Goal: Book appointment/travel/reservation

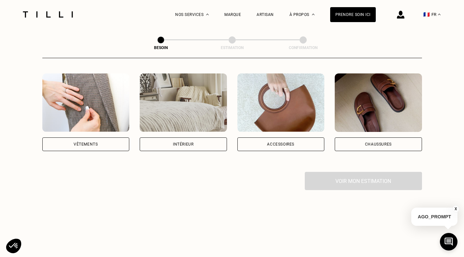
scroll to position [98, 0]
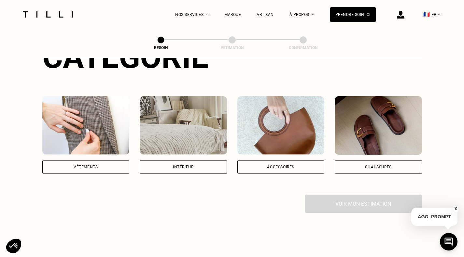
click at [82, 165] on div "Vêtements" at bounding box center [86, 167] width 24 height 4
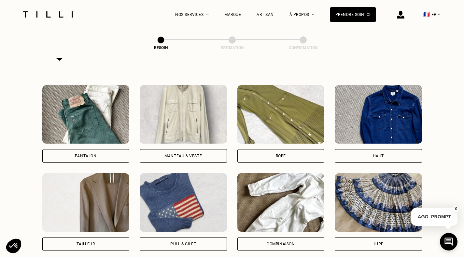
scroll to position [278, 0]
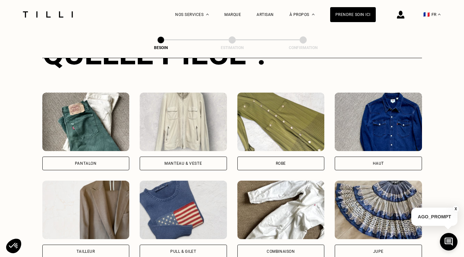
click at [83, 162] on div "Pantalon" at bounding box center [86, 164] width 22 height 4
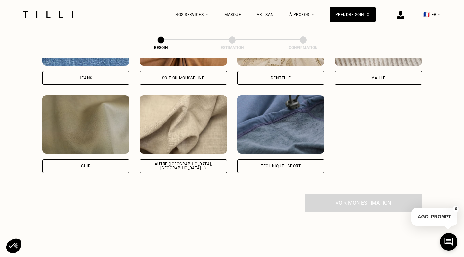
scroll to position [730, 0]
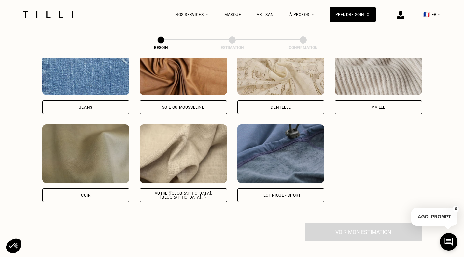
click at [165, 194] on div "Autre ([GEOGRAPHIC_DATA], [GEOGRAPHIC_DATA]...)" at bounding box center [183, 196] width 87 height 14
select select "FR"
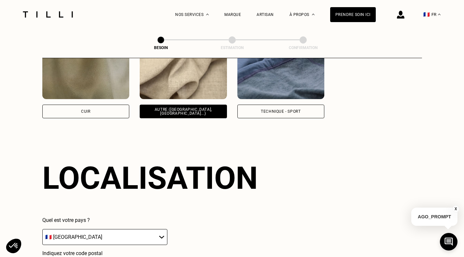
scroll to position [908, 0]
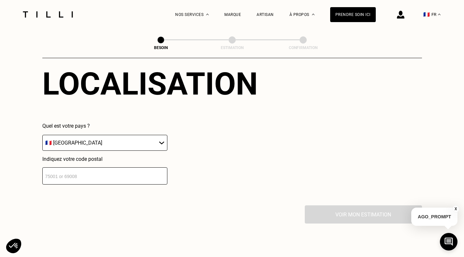
click at [83, 174] on input "number" at bounding box center [104, 176] width 125 height 17
type input "75014"
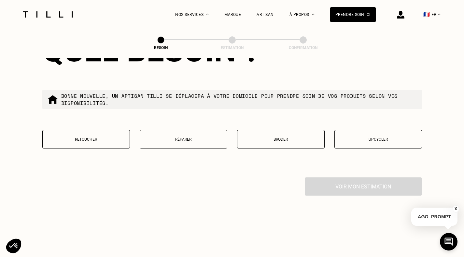
scroll to position [1103, 0]
click at [68, 137] on p "Retoucher" at bounding box center [86, 139] width 80 height 5
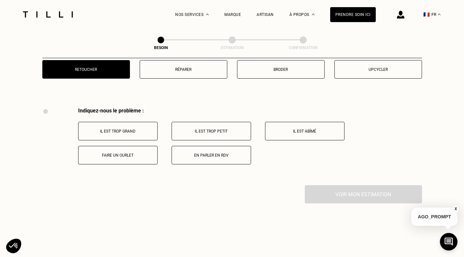
scroll to position [1140, 0]
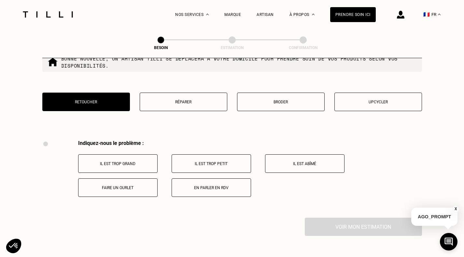
click at [144, 188] on p "Faire un ourlet" at bounding box center [118, 188] width 72 height 5
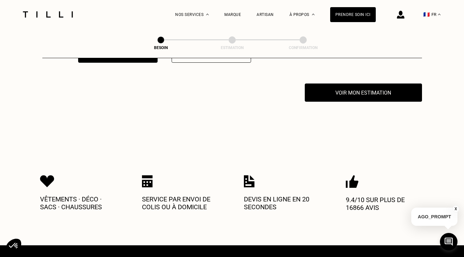
scroll to position [1283, 0]
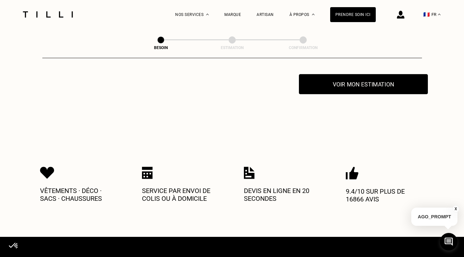
click at [340, 86] on button "Voir mon estimation" at bounding box center [363, 84] width 129 height 20
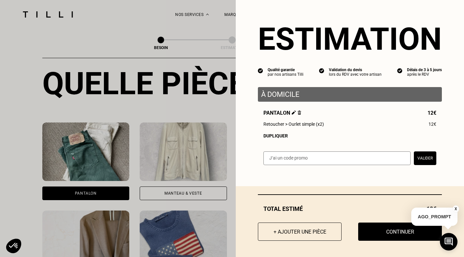
scroll to position [176, 0]
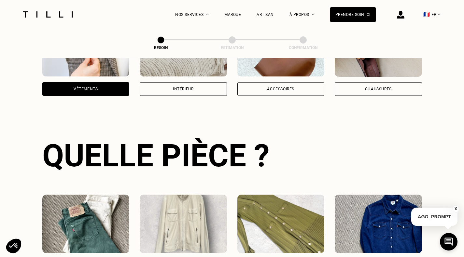
click at [64, 14] on img at bounding box center [48, 14] width 55 height 6
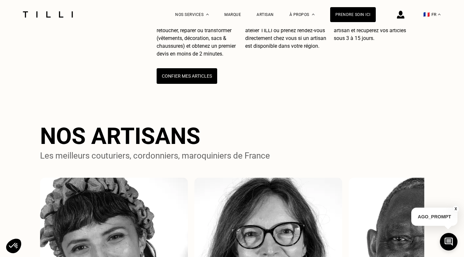
scroll to position [195, 0]
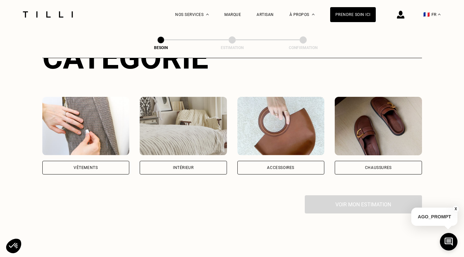
scroll to position [98, 0]
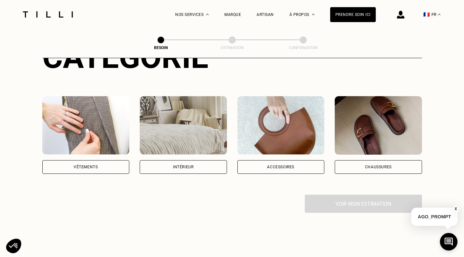
click at [102, 122] on img at bounding box center [85, 125] width 87 height 59
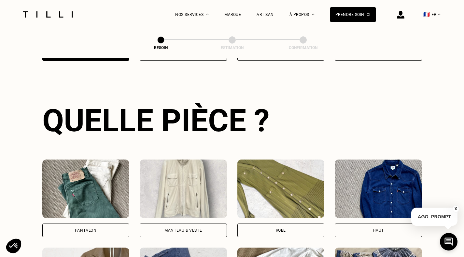
scroll to position [213, 0]
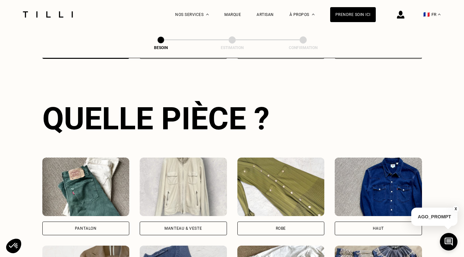
click at [92, 226] on div "Pantalon" at bounding box center [85, 229] width 87 height 14
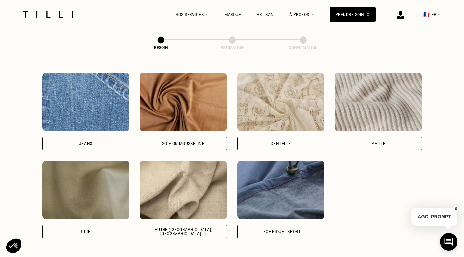
scroll to position [730, 0]
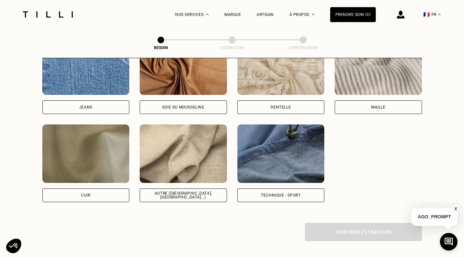
click at [185, 192] on div "Autre ([GEOGRAPHIC_DATA], [GEOGRAPHIC_DATA]...)" at bounding box center [183, 196] width 76 height 8
select select "FR"
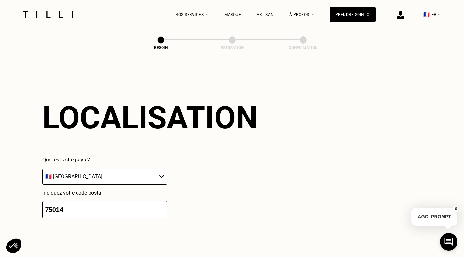
scroll to position [876, 0]
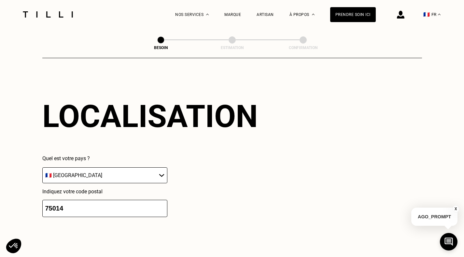
click at [123, 211] on input "75014" at bounding box center [104, 208] width 125 height 17
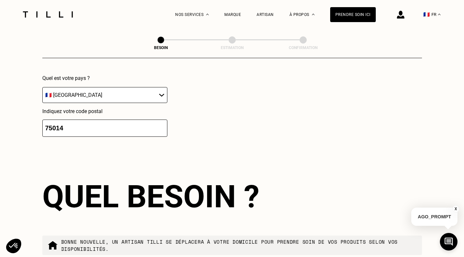
scroll to position [1038, 0]
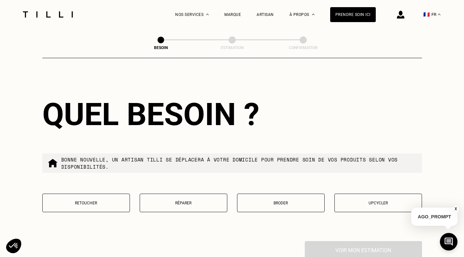
click at [94, 201] on p "Retoucher" at bounding box center [86, 203] width 80 height 5
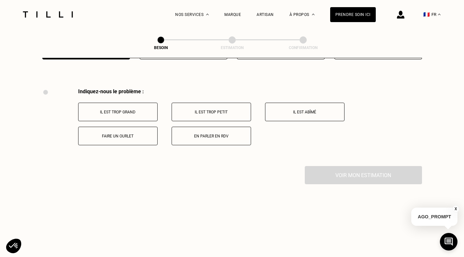
scroll to position [1205, 0]
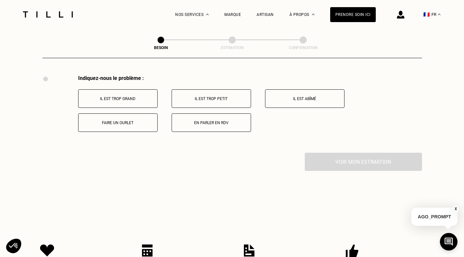
click at [122, 122] on p "Faire un ourlet" at bounding box center [118, 123] width 72 height 5
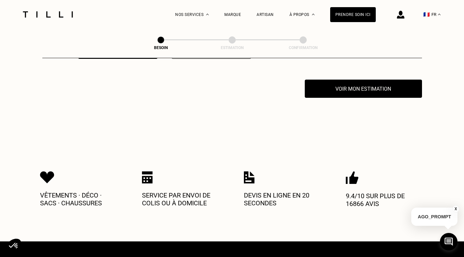
scroll to position [1283, 0]
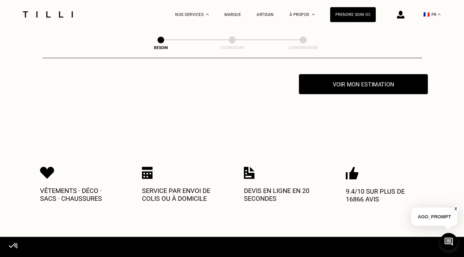
click at [380, 83] on button "Voir mon estimation" at bounding box center [363, 84] width 129 height 20
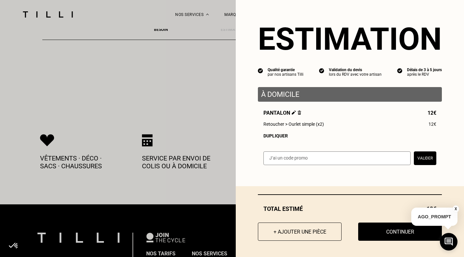
scroll to position [1348, 0]
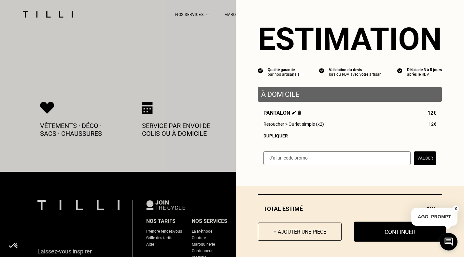
click at [390, 231] on button "Continuer" at bounding box center [400, 232] width 92 height 20
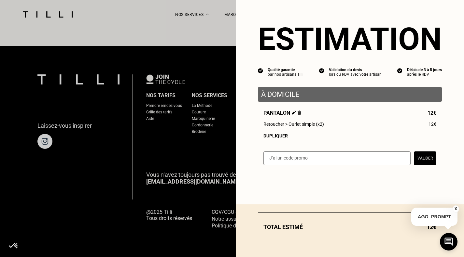
scroll to position [402, 0]
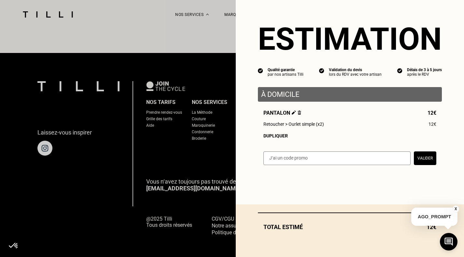
select select "FR"
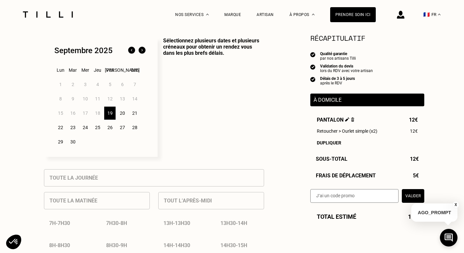
scroll to position [195, 0]
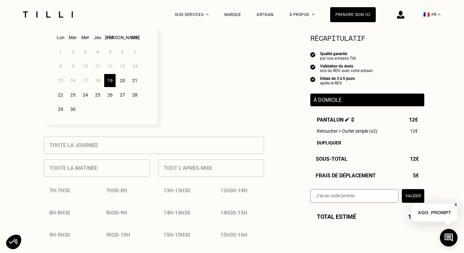
click at [134, 82] on div "21" at bounding box center [134, 80] width 11 height 13
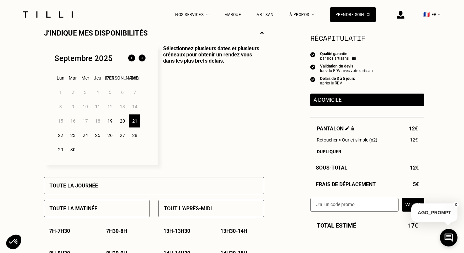
scroll to position [98, 0]
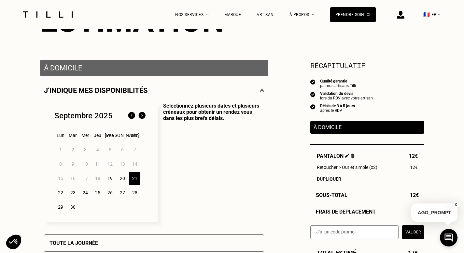
click at [176, 181] on p "Sélectionnez plusieurs dates et plusieurs créneaux pour obtenir un rendez vous …" at bounding box center [211, 162] width 106 height 119
click at [260, 214] on p "Sélectionnez plusieurs dates et plusieurs créneaux pour obtenir un rendez vous …" at bounding box center [211, 162] width 106 height 119
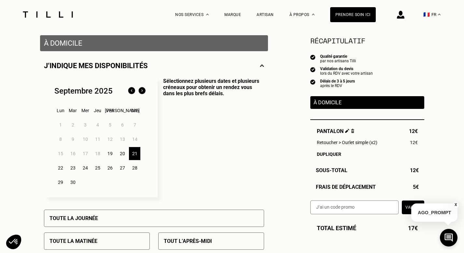
scroll to position [130, 0]
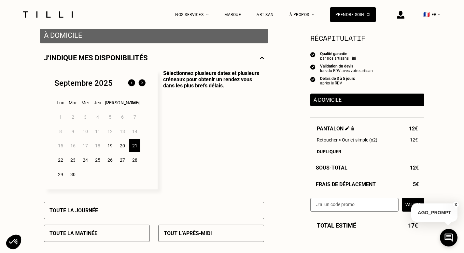
click at [112, 146] on div "19" at bounding box center [109, 145] width 11 height 13
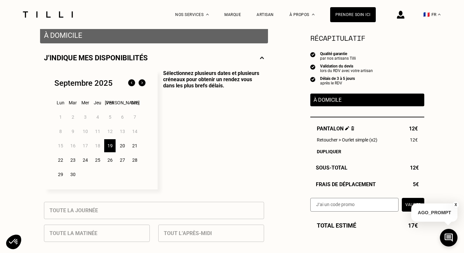
click at [123, 146] on div "20" at bounding box center [122, 145] width 11 height 13
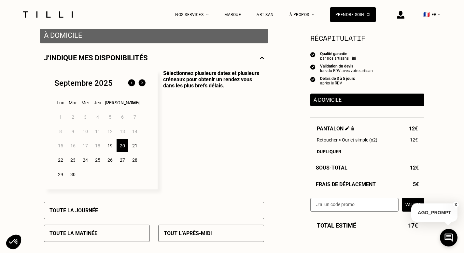
click at [60, 161] on div "22" at bounding box center [60, 159] width 11 height 13
